Goal: Task Accomplishment & Management: Complete application form

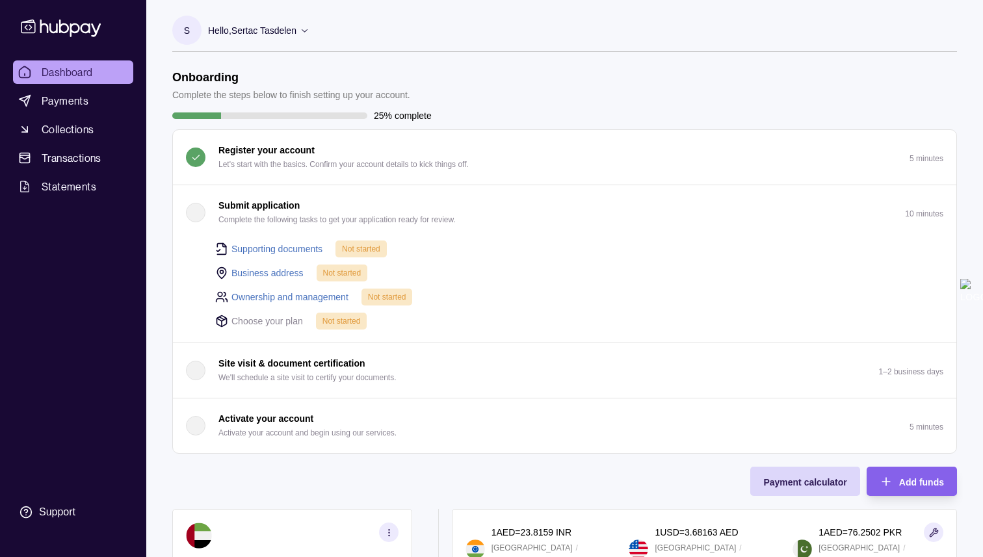
click at [283, 250] on link "Supporting documents" at bounding box center [276, 249] width 91 height 14
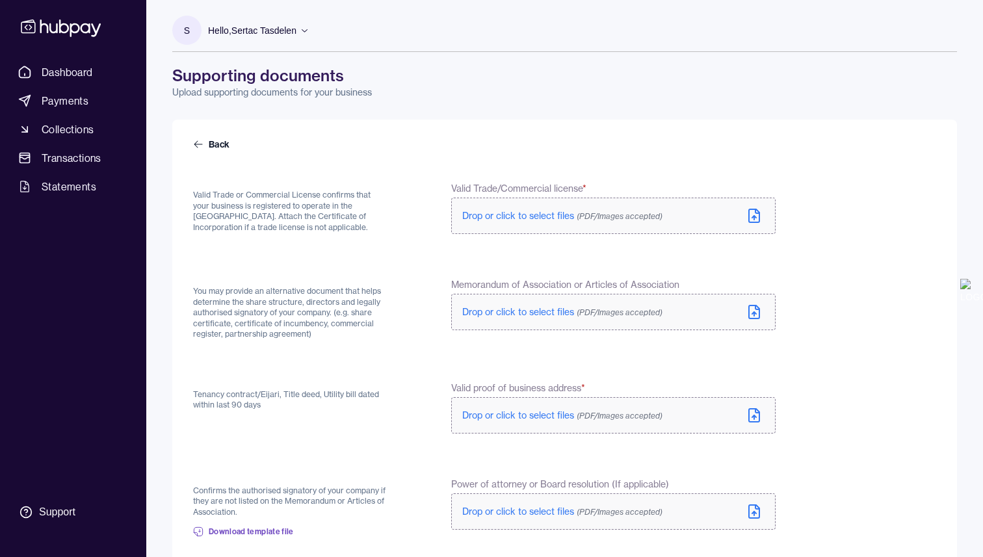
click at [743, 215] on label "Drop or click to select files (PDF/Images accepted)" at bounding box center [613, 216] width 324 height 36
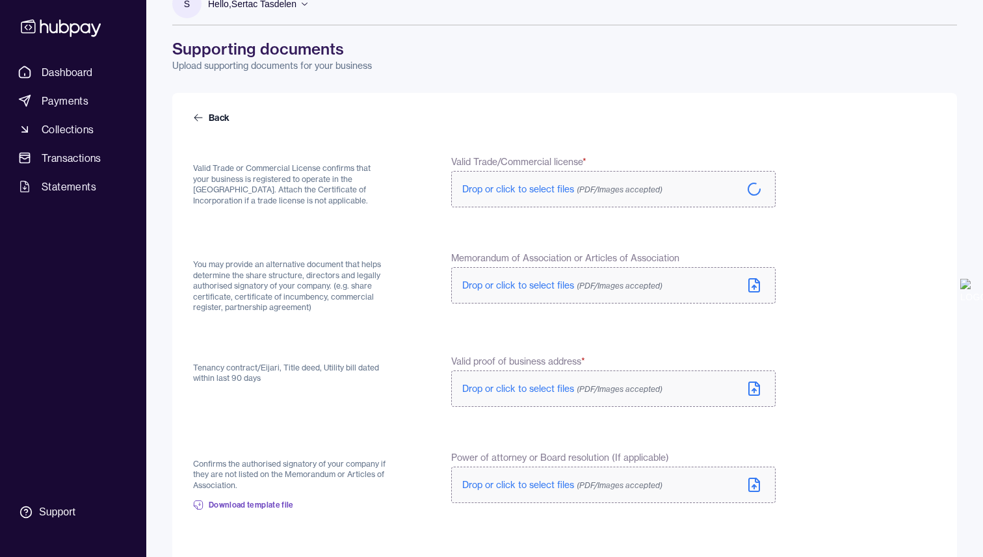
scroll to position [28, 0]
click at [557, 282] on span "Drop or click to select files (PDF/Images accepted)" at bounding box center [562, 287] width 200 height 12
click at [605, 383] on span "(PDF/Images accepted)" at bounding box center [620, 388] width 86 height 10
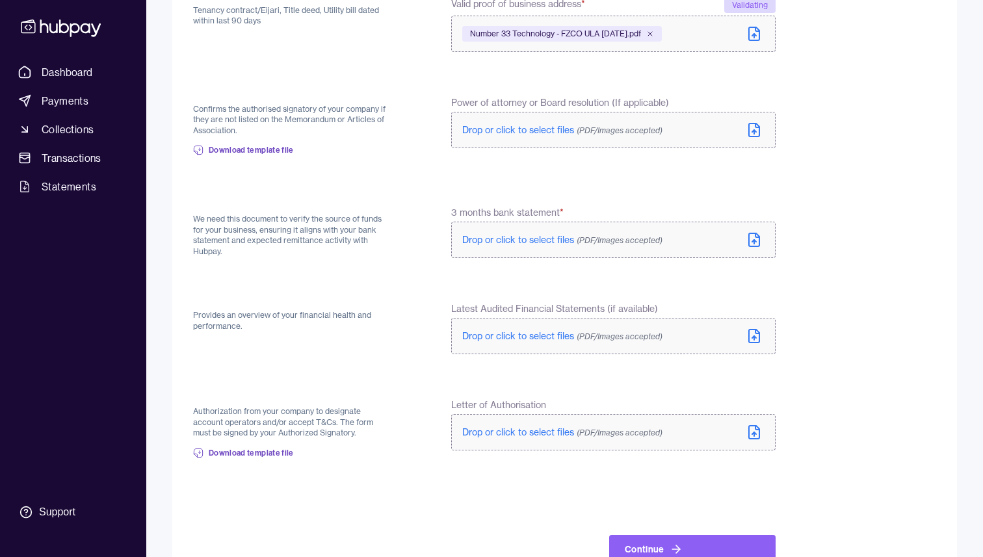
scroll to position [424, 0]
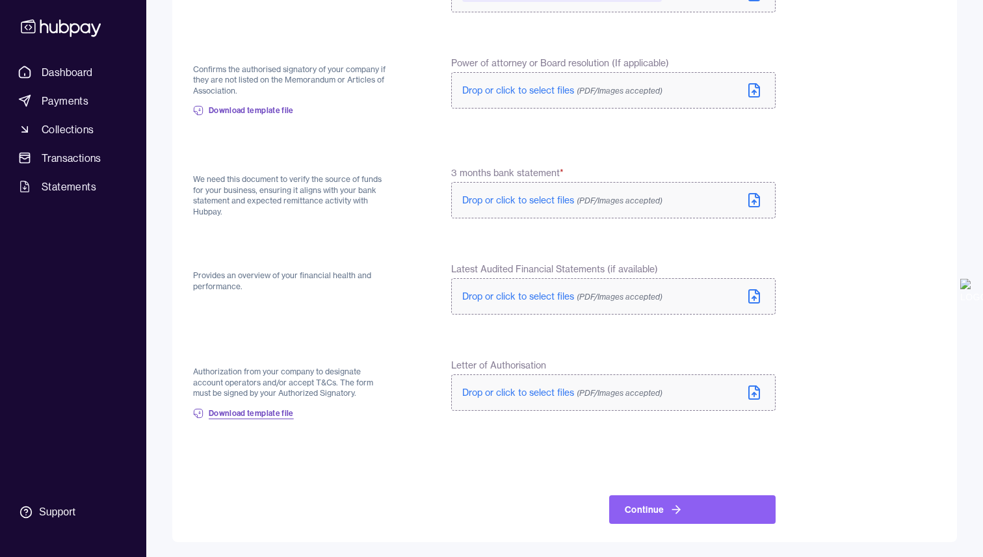
click at [285, 416] on span "Download template file" at bounding box center [251, 413] width 85 height 10
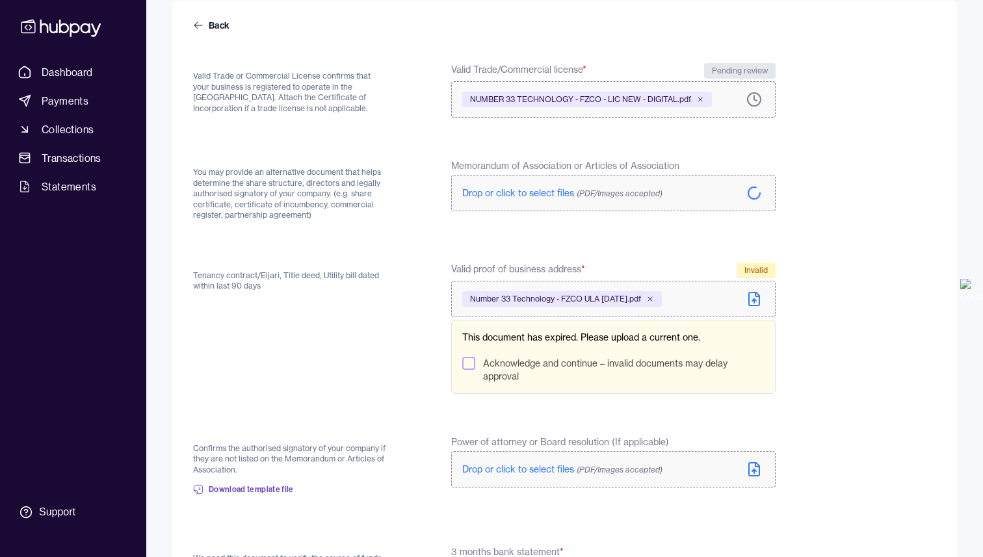
scroll to position [117, 0]
